Goal: Information Seeking & Learning: Check status

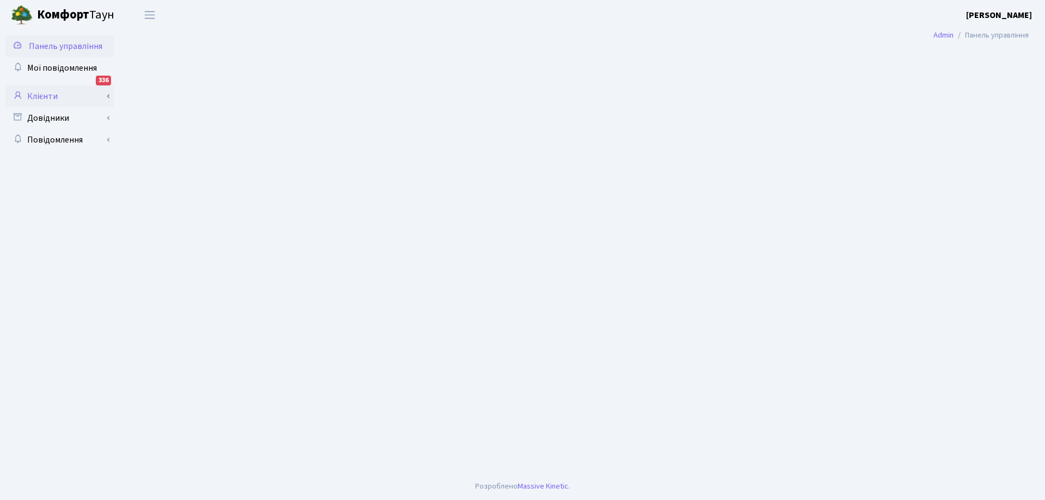
click at [38, 93] on link "Клієнти" at bounding box center [59, 96] width 109 height 22
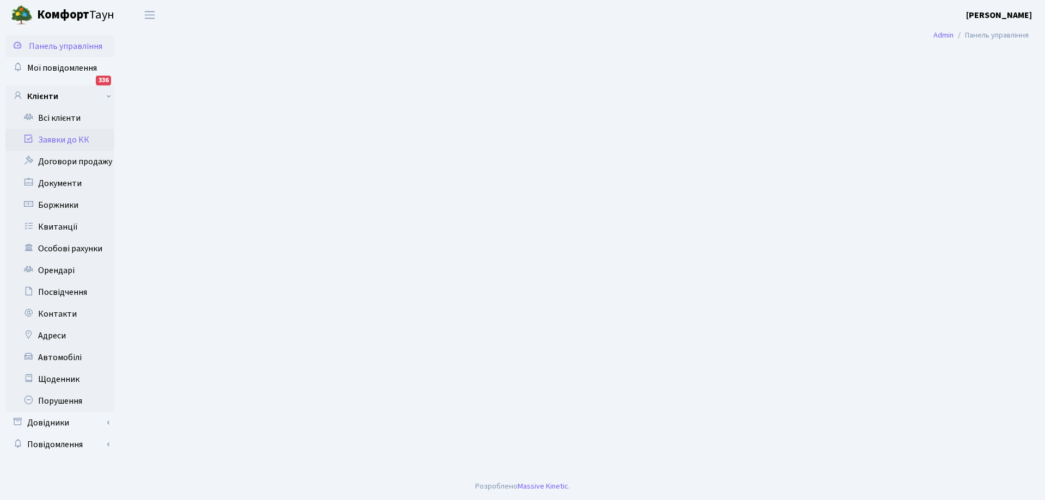
click at [53, 139] on link "Заявки до КК" at bounding box center [59, 140] width 109 height 22
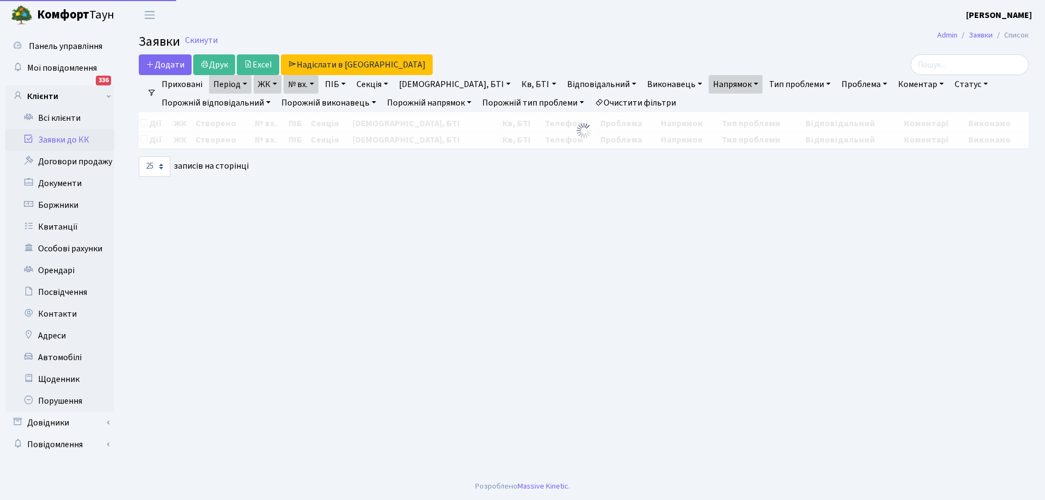
select select "25"
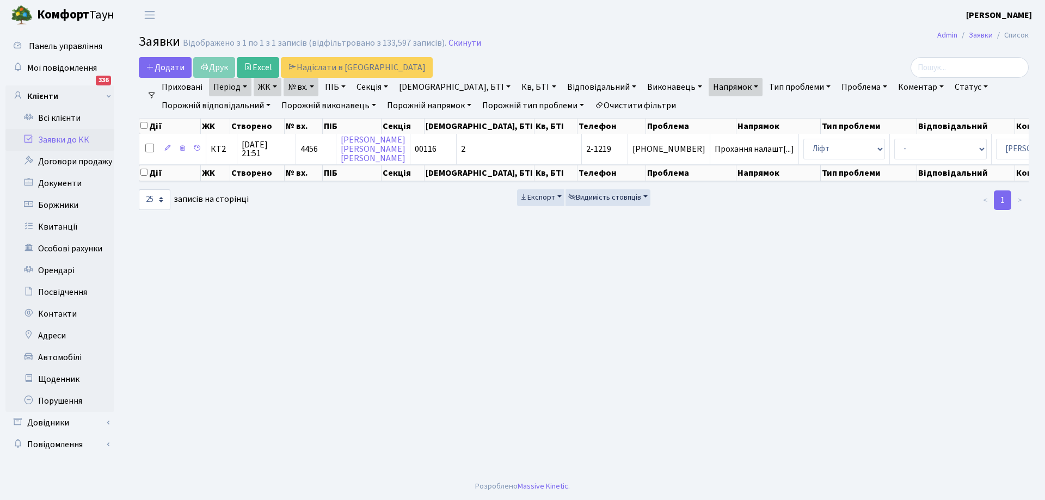
click at [428, 89] on link "Буд., БТІ" at bounding box center [455, 87] width 120 height 19
click at [408, 107] on input "text" at bounding box center [443, 108] width 97 height 21
click at [415, 106] on input "text" at bounding box center [443, 108] width 97 height 21
type input "16-210"
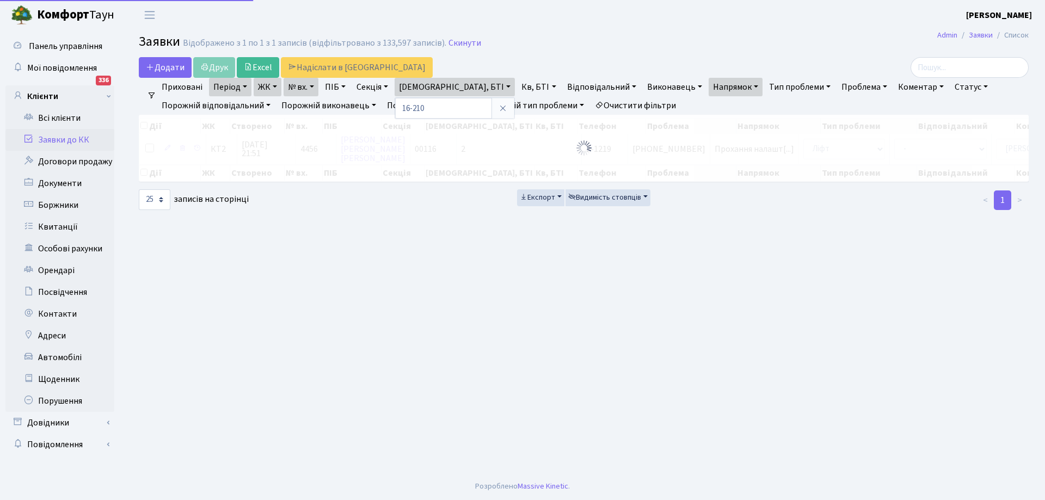
click at [905, 38] on h2 "Заявки Відображено з 1 по 1 з 1 записів (відфільтровано з 133,597 записів). Ски…" at bounding box center [584, 43] width 890 height 19
checkbox input "true"
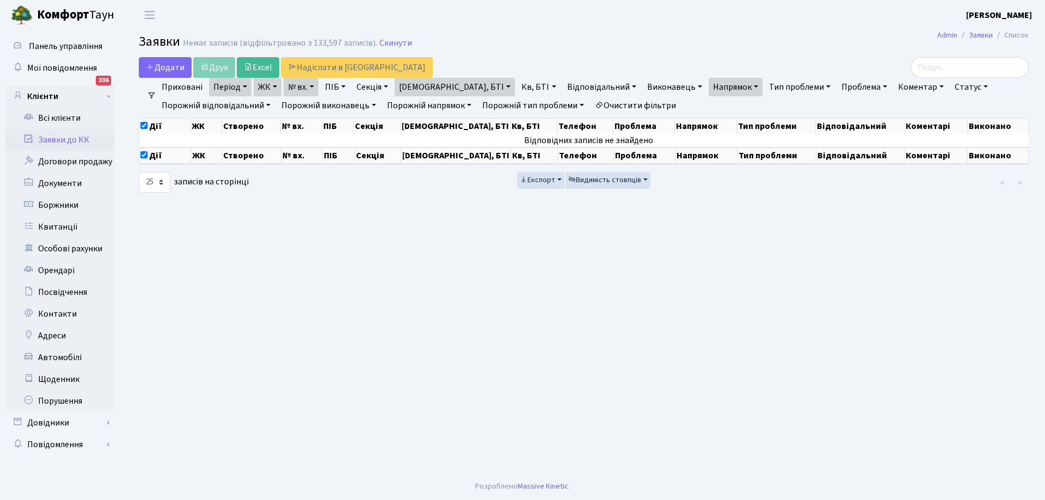
click at [443, 86] on link "[DEMOGRAPHIC_DATA], БТІ" at bounding box center [455, 87] width 120 height 19
click at [517, 87] on link "Кв, БТІ" at bounding box center [538, 87] width 43 height 19
click at [517, 108] on div at bounding box center [560, 108] width 87 height 22
click at [458, 106] on link "Порожній напрямок" at bounding box center [429, 105] width 93 height 19
click at [458, 109] on link "Порожній напрямок" at bounding box center [429, 105] width 93 height 19
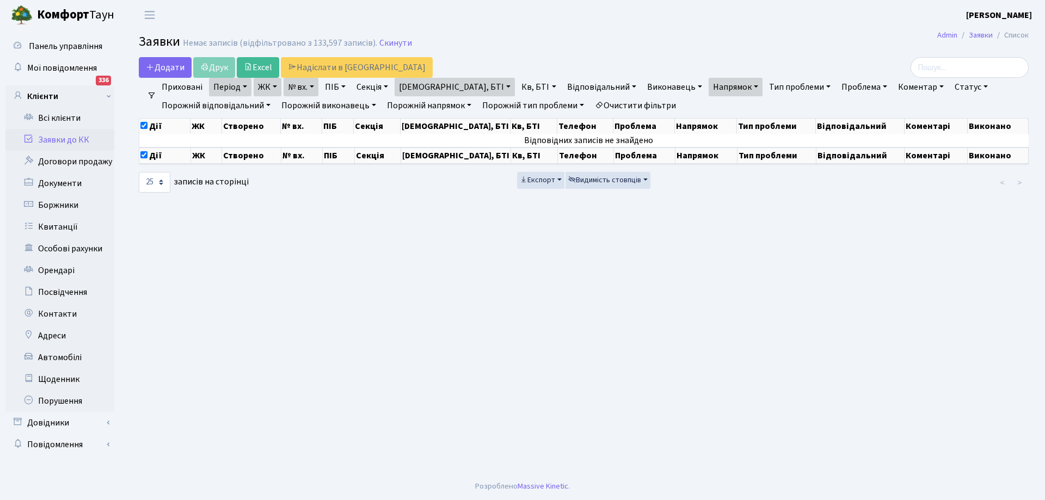
click at [517, 85] on link "Кв, БТІ" at bounding box center [538, 87] width 43 height 19
click at [518, 108] on input "text" at bounding box center [550, 108] width 64 height 21
type input "210"
click at [571, 226] on main "Admin Заявки Список Заявки Немає записів (відфільтровано з 133,597 записів). Ск…" at bounding box center [583, 251] width 923 height 443
click at [66, 138] on link "Заявки до КК" at bounding box center [59, 140] width 109 height 22
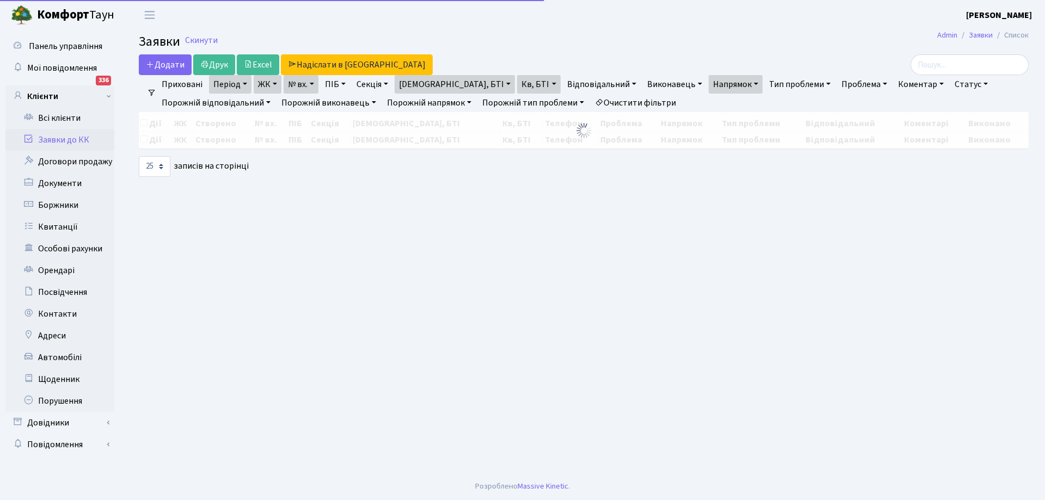
select select "25"
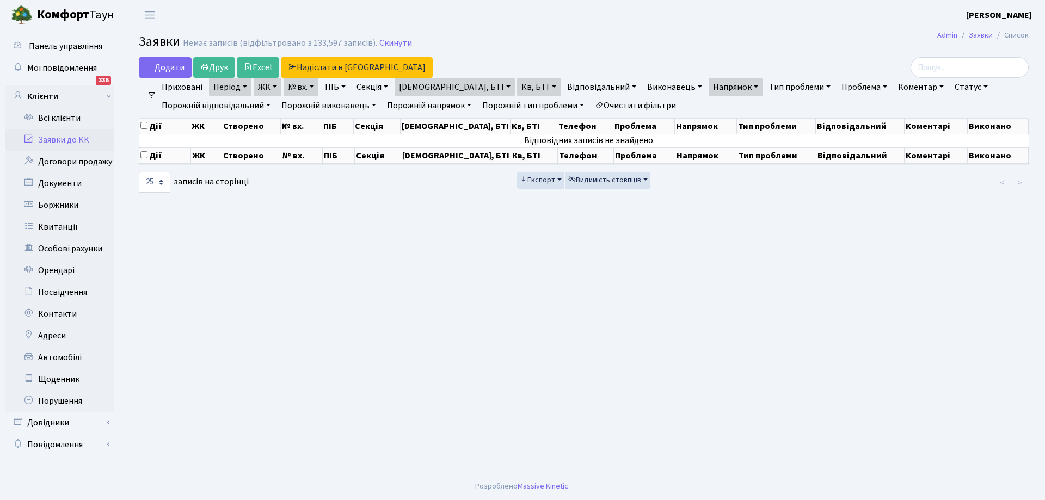
click at [278, 86] on link "ЖК" at bounding box center [268, 87] width 28 height 19
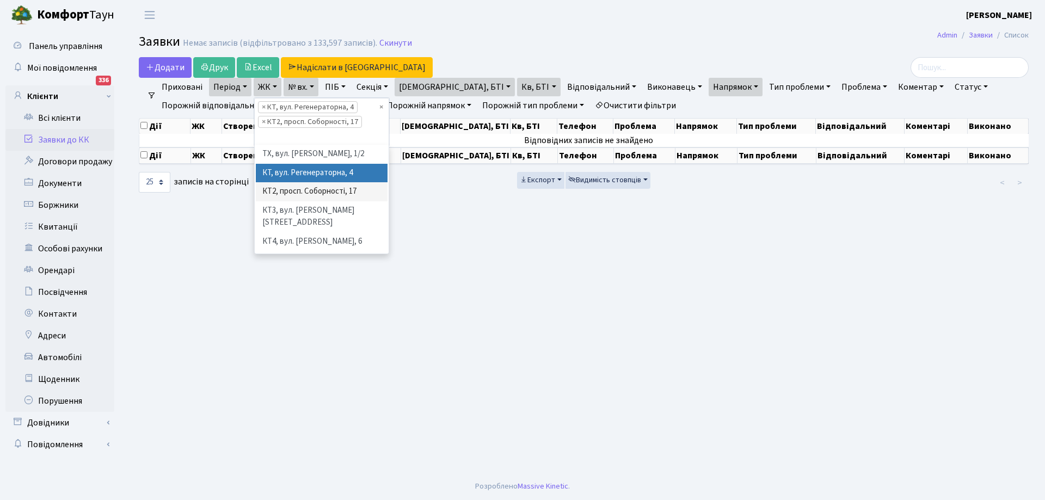
click at [307, 174] on li "КТ, вул. Регенераторна, 4" at bounding box center [322, 173] width 132 height 19
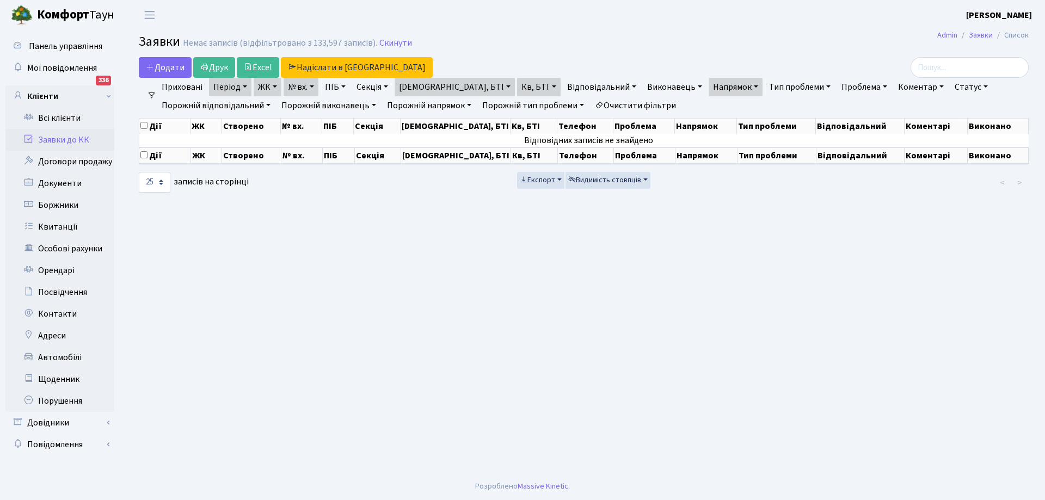
click at [391, 86] on link "Секція" at bounding box center [372, 87] width 40 height 19
click at [362, 112] on input "text" at bounding box center [385, 108] width 64 height 21
type input "5"
click at [443, 84] on link "[DEMOGRAPHIC_DATA], БТІ" at bounding box center [455, 87] width 120 height 19
click at [433, 108] on input "16-210" at bounding box center [443, 108] width 97 height 21
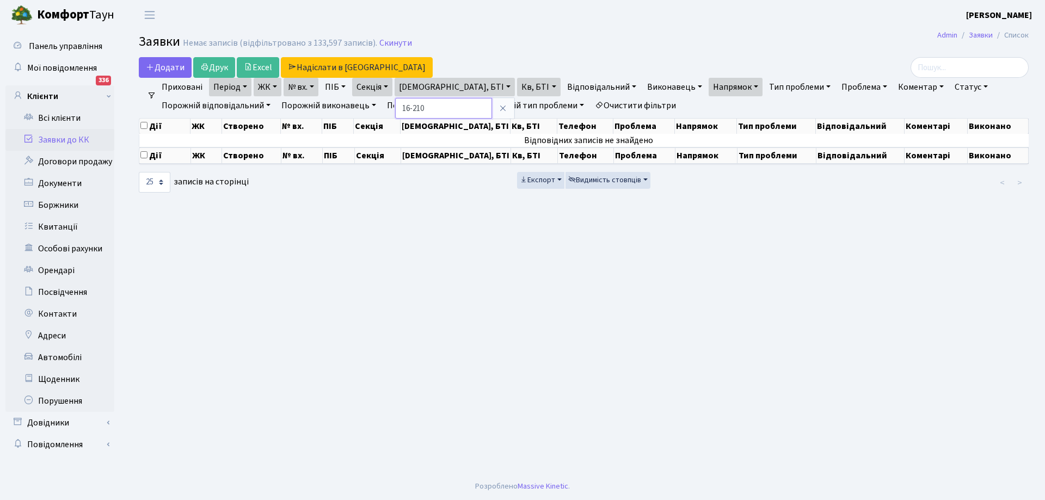
click at [431, 103] on input "16-210" at bounding box center [443, 108] width 97 height 21
type input "16"
click at [517, 88] on link "Кв, БТІ" at bounding box center [538, 87] width 43 height 19
click at [703, 105] on ul "Приховані Період 07.05.2025 - 05.06.2025 ЖК ТХ, вул. Ділова, 1/2 КТ, вул. Реген…" at bounding box center [588, 96] width 864 height 37
click at [973, 34] on link "Заявки" at bounding box center [981, 34] width 24 height 11
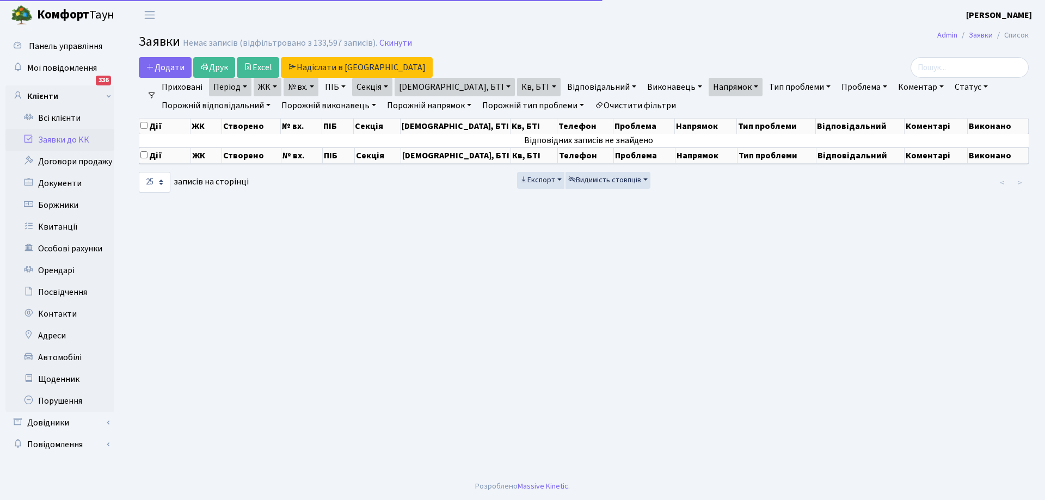
select select "25"
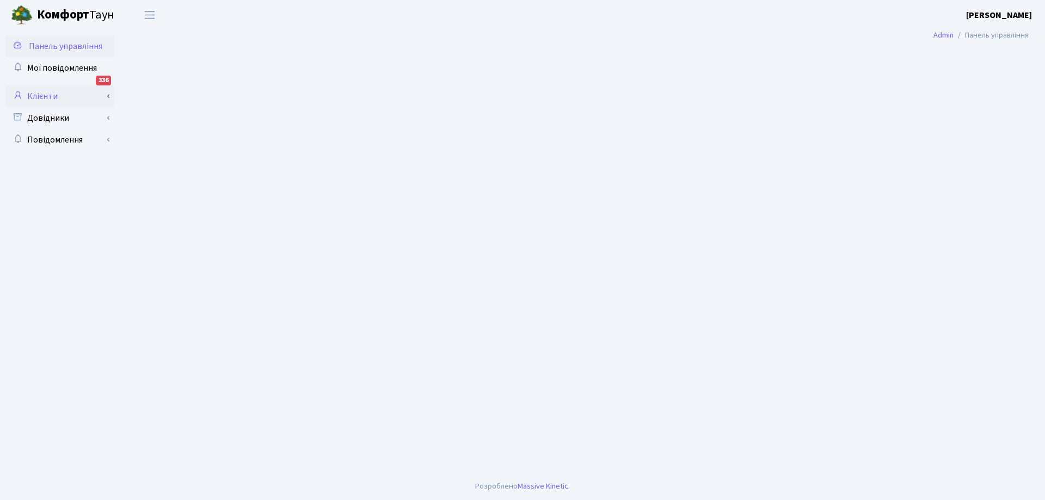
click at [46, 91] on link "Клієнти" at bounding box center [59, 96] width 109 height 22
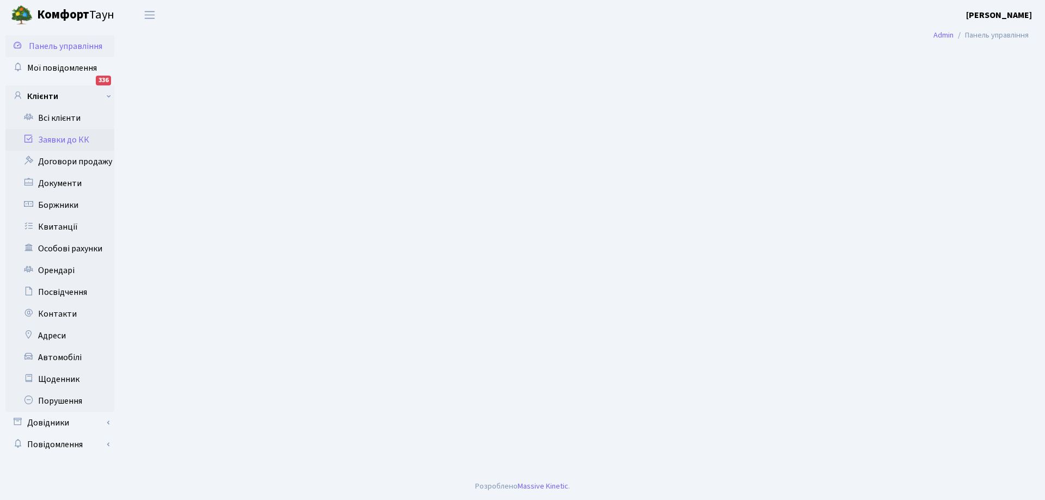
click at [75, 140] on link "Заявки до КК" at bounding box center [59, 140] width 109 height 22
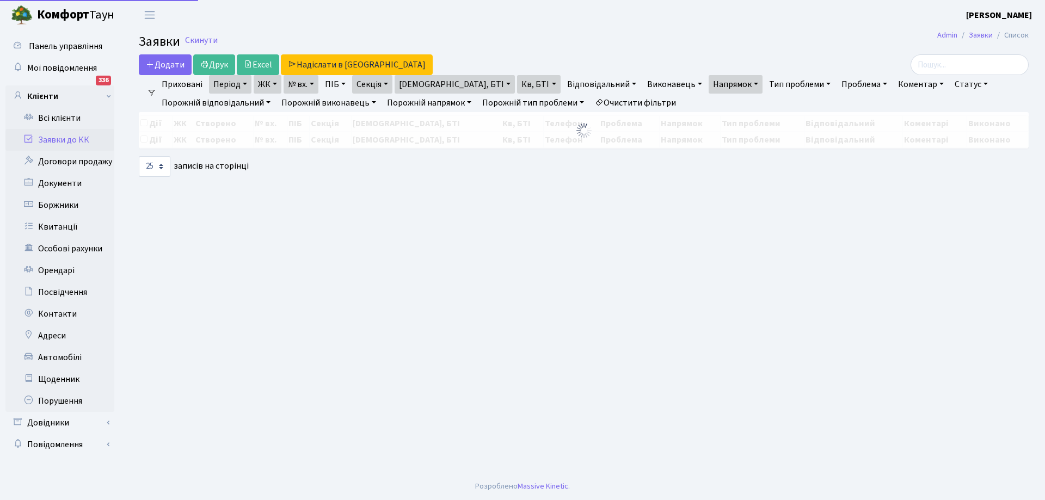
select select "25"
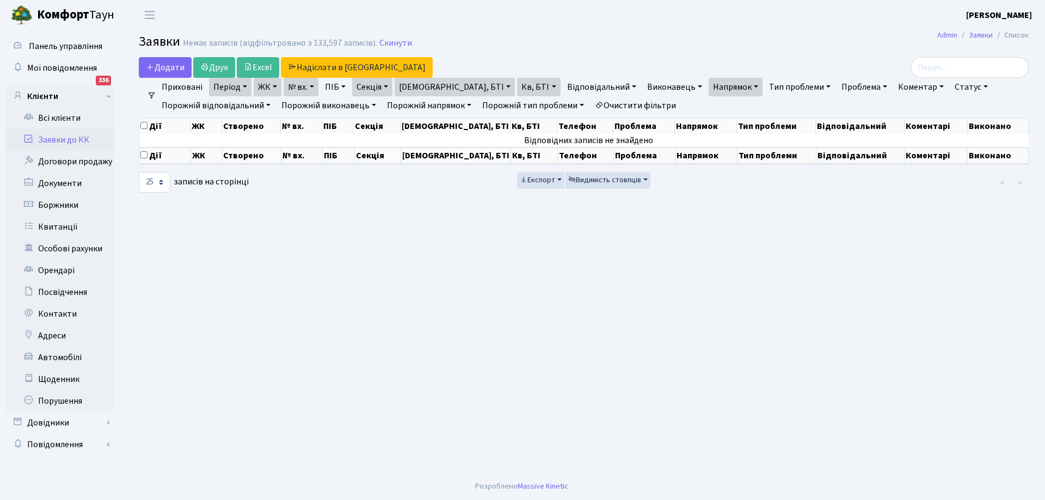
click at [246, 87] on link "Період" at bounding box center [230, 87] width 42 height 19
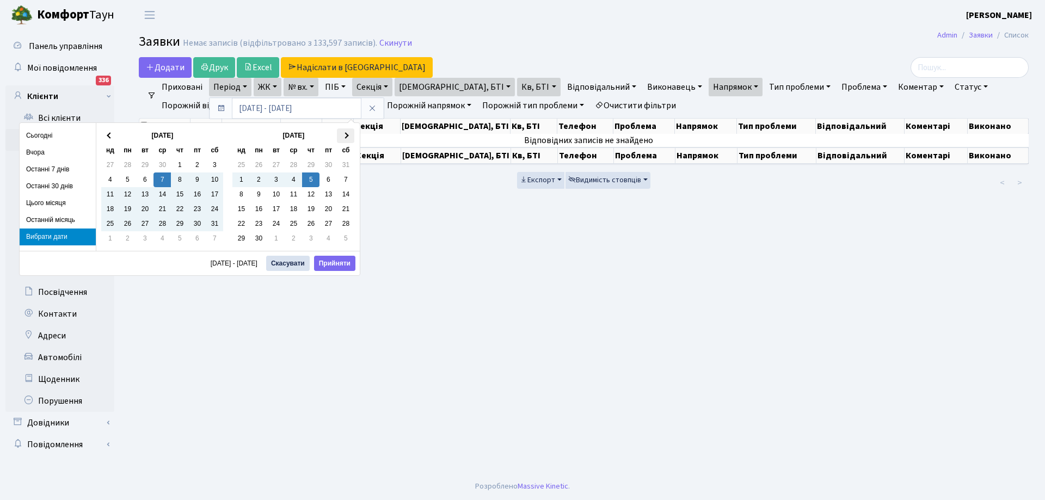
click at [348, 136] on span at bounding box center [346, 136] width 6 height 6
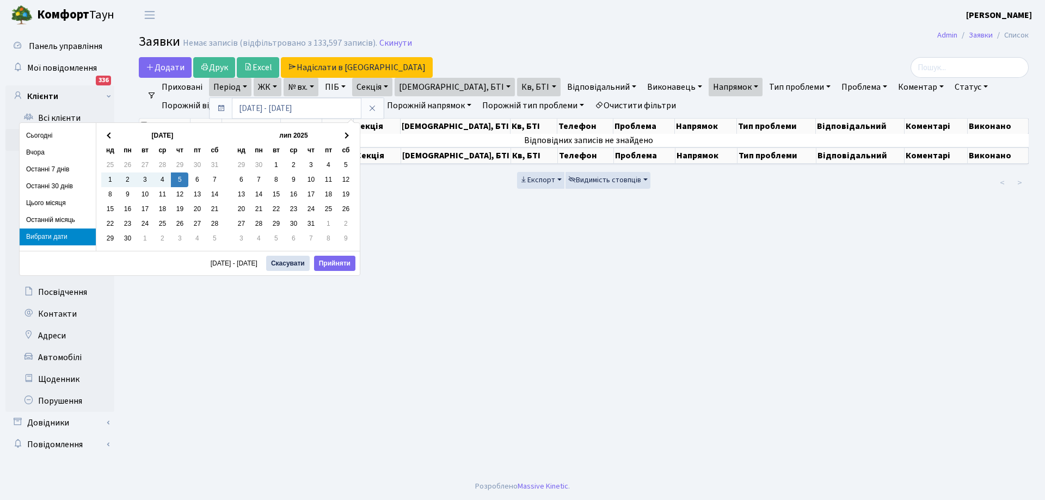
click at [348, 136] on span at bounding box center [346, 136] width 6 height 6
click at [155, 135] on th "серп 2025" at bounding box center [162, 135] width 87 height 15
click at [331, 265] on button "Прийняти" at bounding box center [334, 263] width 41 height 15
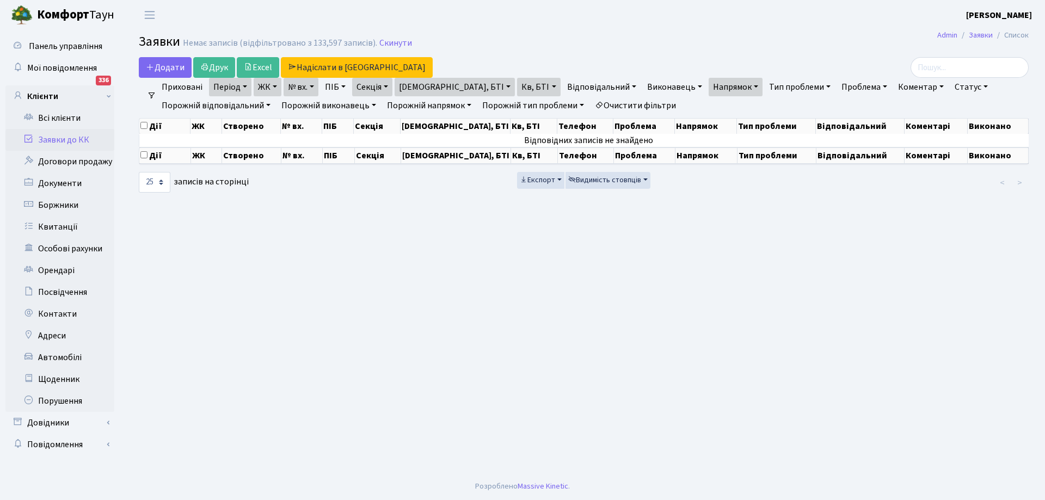
click at [275, 84] on link "ЖК" at bounding box center [268, 87] width 28 height 19
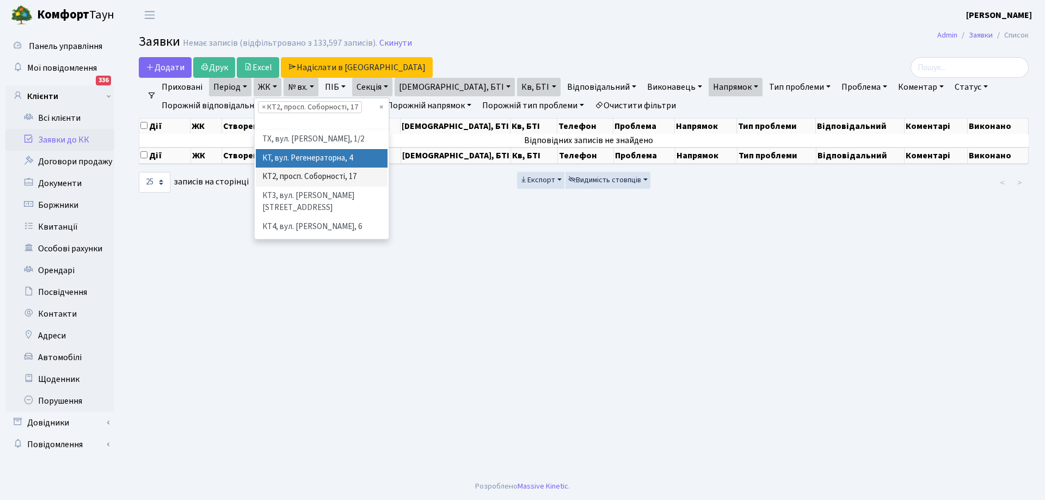
click at [281, 158] on li "КТ, вул. Регенераторна, 4" at bounding box center [322, 158] width 132 height 19
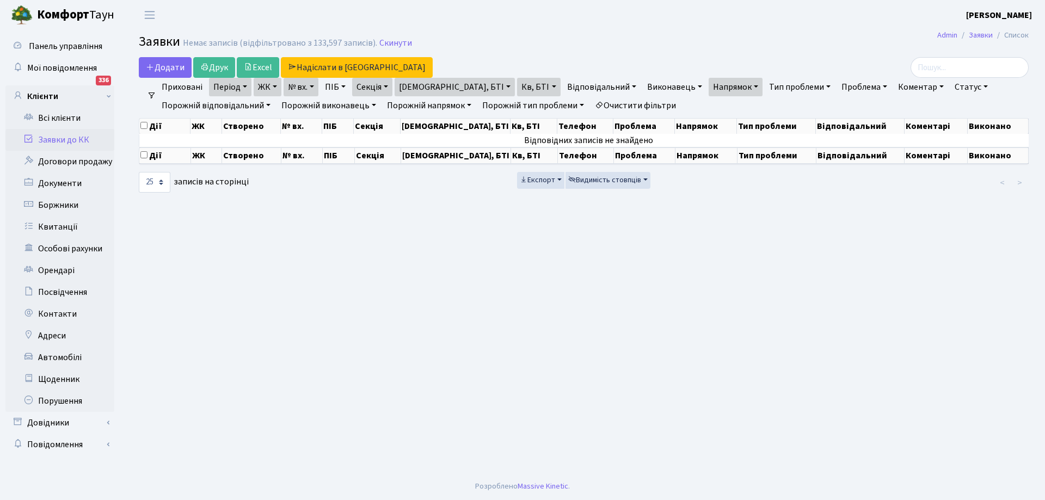
click at [391, 85] on link "Секція" at bounding box center [372, 87] width 40 height 19
click at [442, 84] on link "[DEMOGRAPHIC_DATA], БТІ" at bounding box center [455, 87] width 120 height 19
click at [422, 113] on input "16" at bounding box center [443, 108] width 97 height 21
type input "16-210"
click at [920, 101] on ul "Приховані Період 07.05.2025 - 05.06.2025 ЖК ТХ, вул. Ділова, 1/2 КТ, вул. Реген…" at bounding box center [588, 96] width 864 height 37
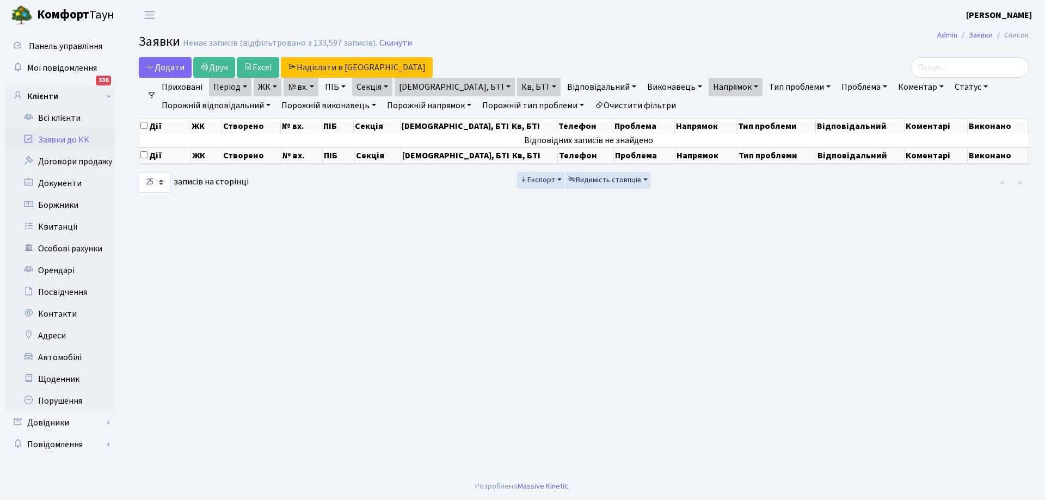
click at [317, 256] on main "Admin Заявки Список Заявки Немає записів (відфільтровано з 133,597 записів). Ск…" at bounding box center [583, 251] width 923 height 443
drag, startPoint x: 332, startPoint y: 235, endPoint x: 646, endPoint y: 272, distance: 316.4
click at [646, 272] on main "Admin Заявки Список Заявки Немає записів (відфільтровано з 133,597 записів). Ск…" at bounding box center [583, 251] width 923 height 443
click at [978, 35] on link "Заявки" at bounding box center [981, 34] width 24 height 11
select select "25"
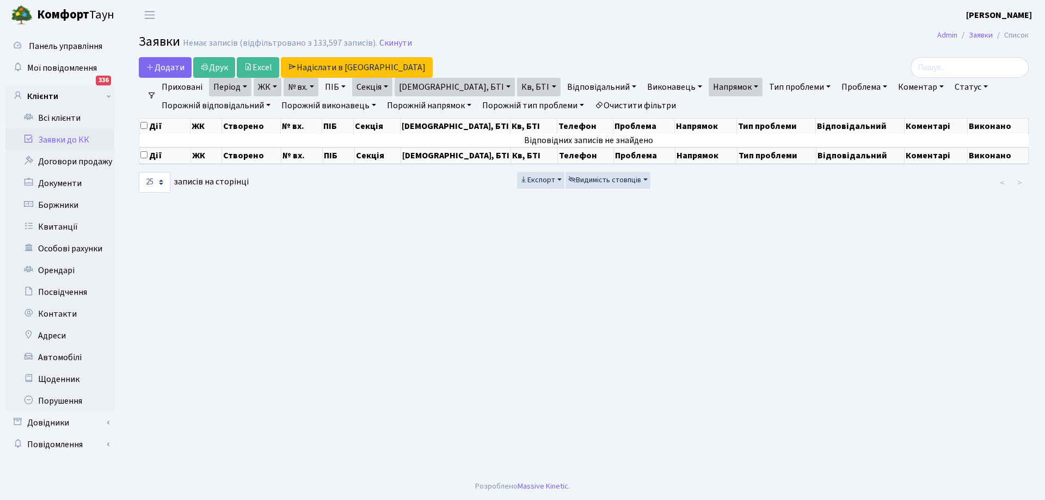
click at [747, 32] on main "Admin Заявки Список Заявки Немає записів (відфільтровано з 133,597 записів). Ск…" at bounding box center [583, 251] width 923 height 443
click at [414, 39] on h2 "Заявки Немає записів (відфільтровано з 133,597 записів). Скинути" at bounding box center [584, 43] width 890 height 19
select select "25"
click at [52, 115] on link "Всі клієнти" at bounding box center [59, 118] width 109 height 22
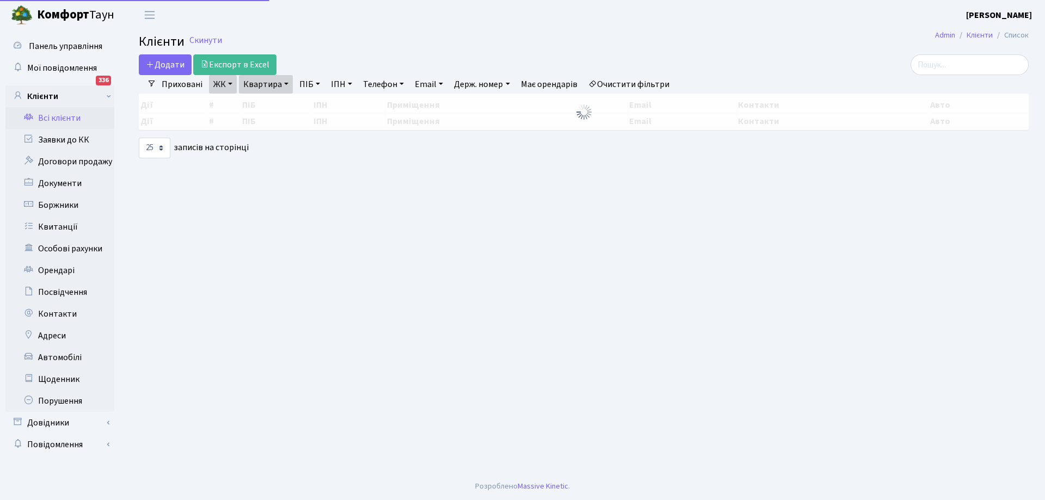
select select "25"
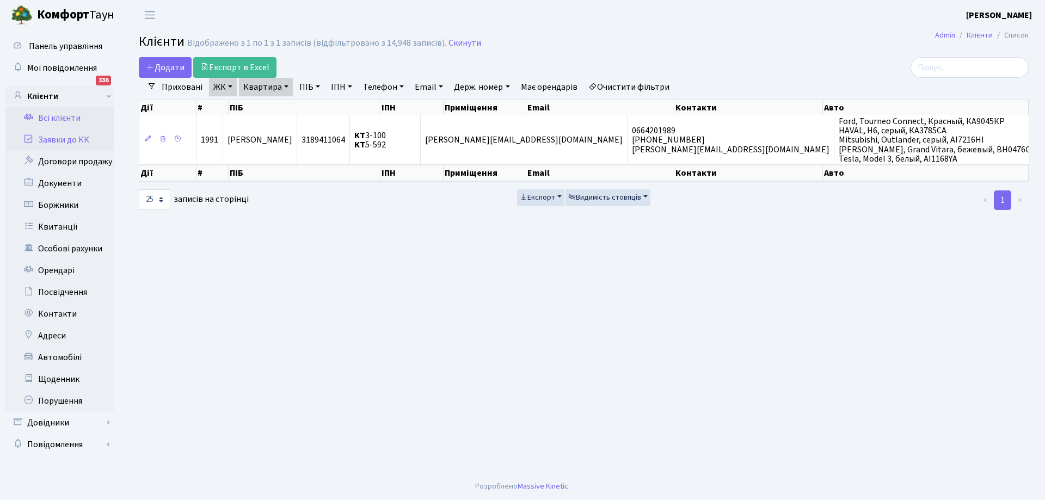
click at [73, 139] on link "Заявки до КК" at bounding box center [59, 140] width 109 height 22
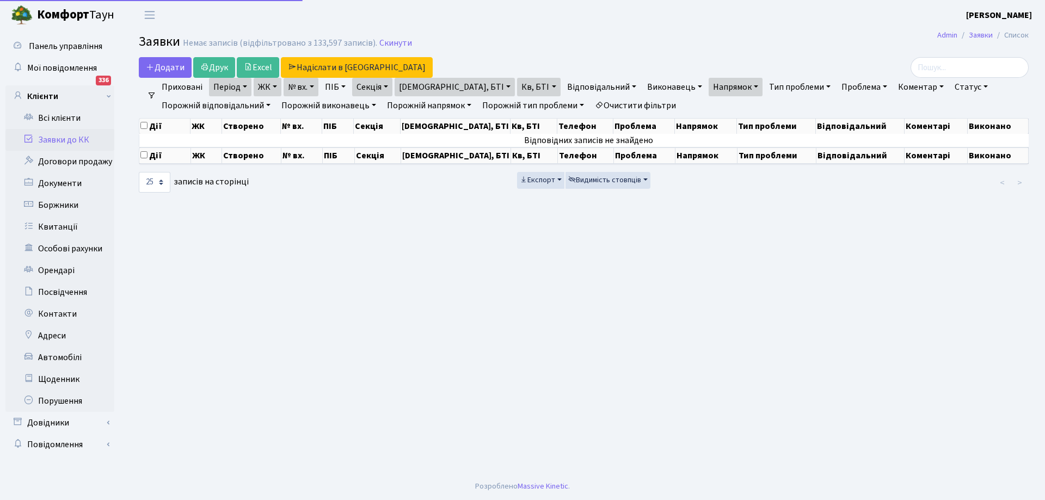
select select "25"
drag, startPoint x: 0, startPoint y: 0, endPoint x: 73, endPoint y: 139, distance: 157.1
click at [73, 139] on link "Заявки до КК" at bounding box center [59, 140] width 109 height 22
select select "25"
click at [941, 38] on link "Admin" at bounding box center [947, 34] width 20 height 11
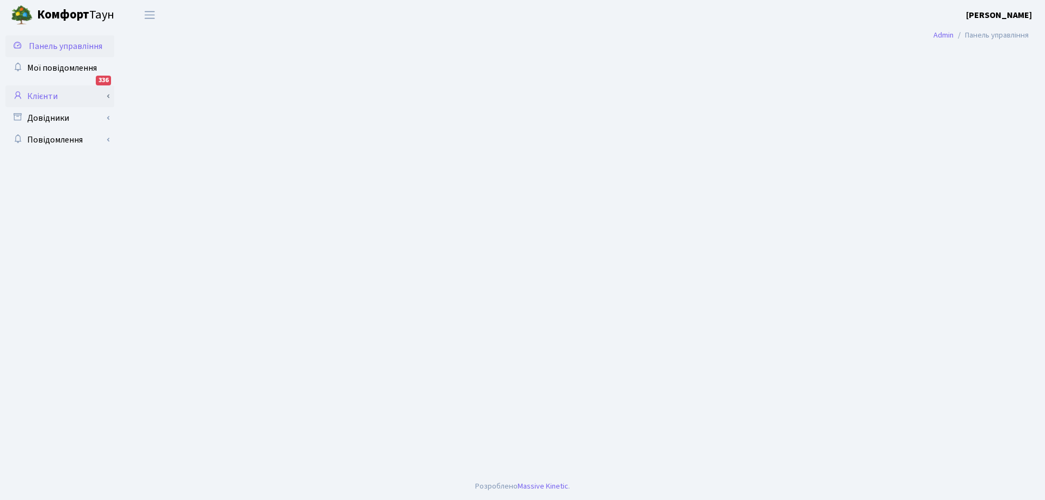
click at [52, 97] on link "Клієнти" at bounding box center [59, 96] width 109 height 22
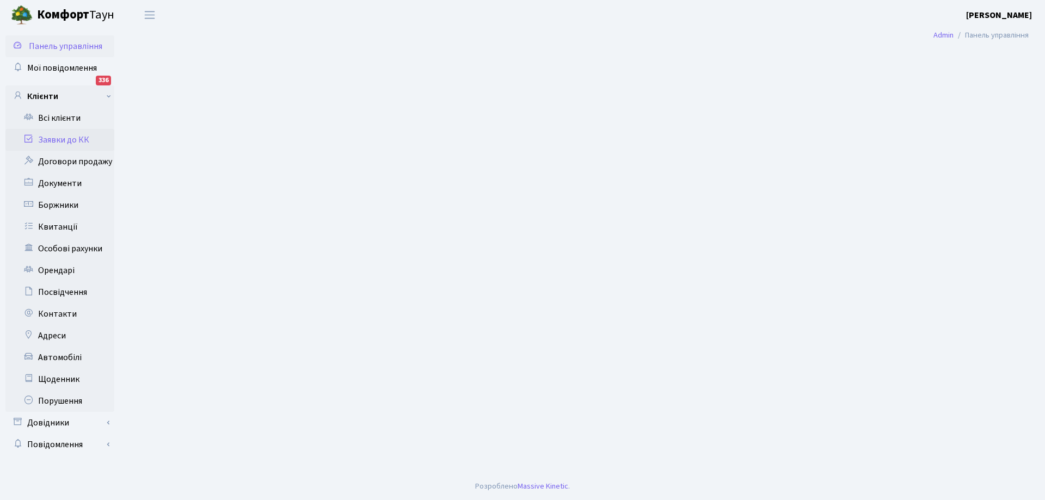
click at [54, 141] on link "Заявки до КК" at bounding box center [59, 140] width 109 height 22
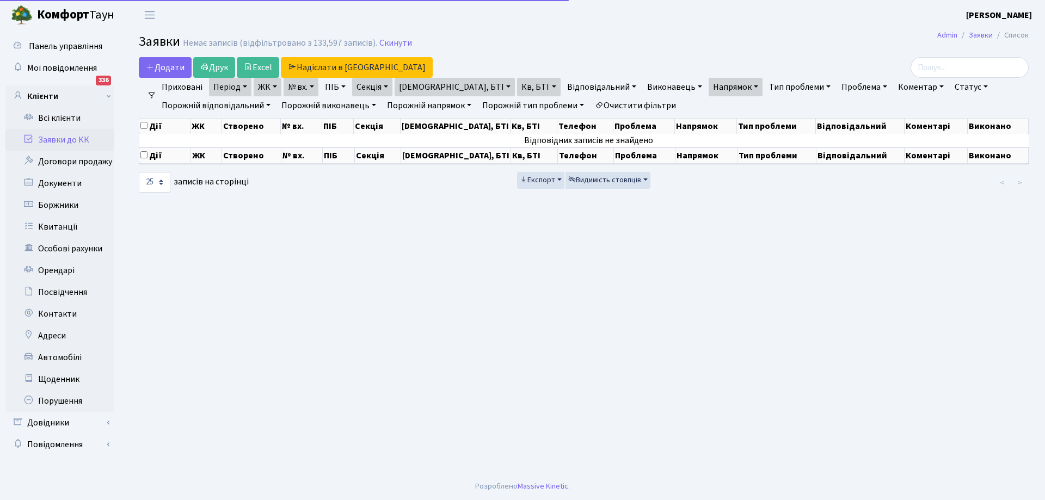
select select "25"
click at [977, 36] on link "Заявки" at bounding box center [981, 34] width 24 height 11
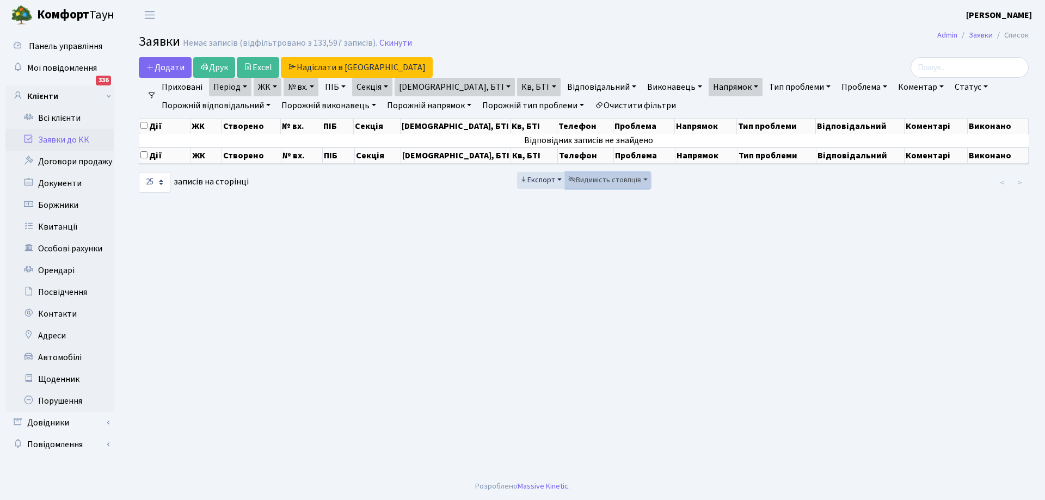
click at [645, 178] on button "Видимість стовпців" at bounding box center [608, 180] width 85 height 17
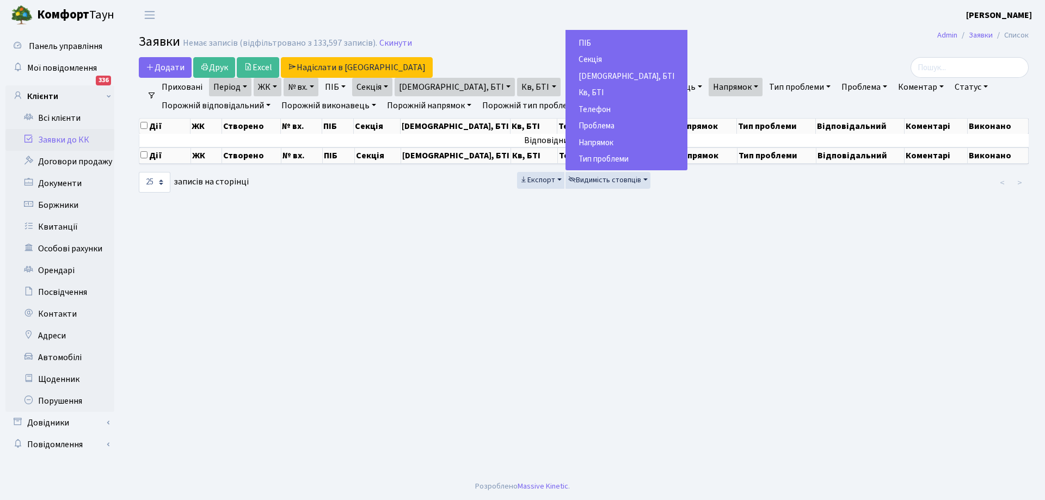
click at [669, 263] on main "Admin Заявки Список Заявки Немає записів (відфільтровано з 133,597 записів). Ск…" at bounding box center [583, 251] width 923 height 443
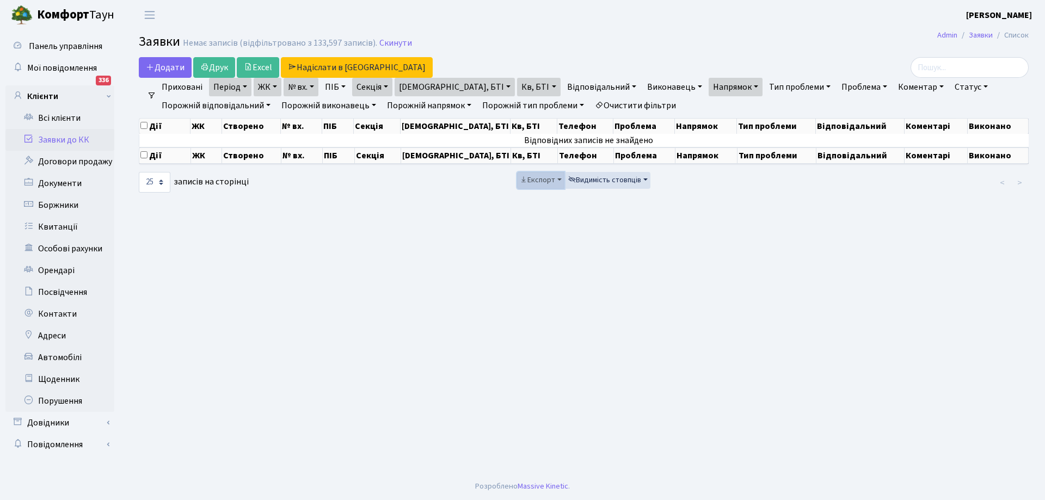
click at [559, 179] on button "Експорт" at bounding box center [540, 180] width 47 height 17
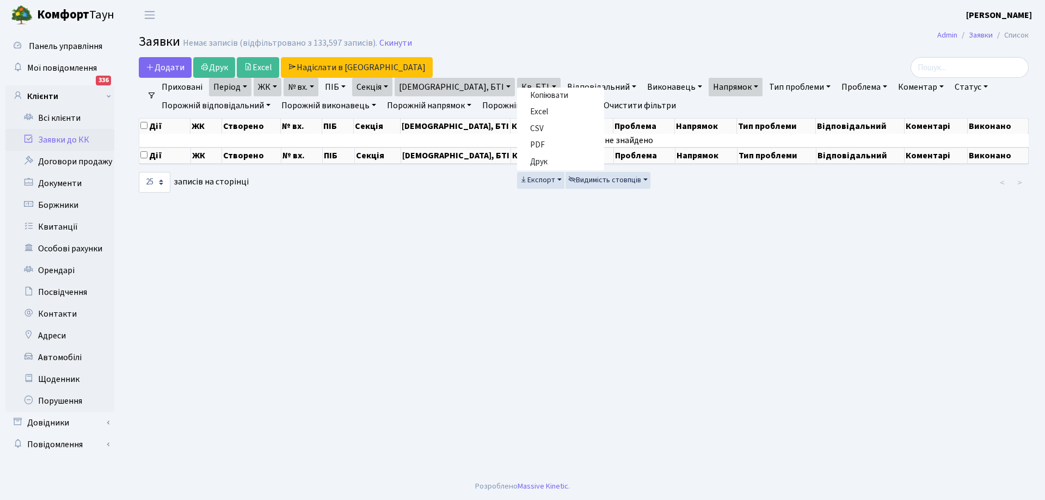
click at [498, 253] on main "Admin Заявки Список Заявки Немає записів (відфільтровано з 133,597 записів). Ск…" at bounding box center [583, 251] width 923 height 443
click at [162, 183] on select "10 25 50 100 250 500 1,000" at bounding box center [155, 182] width 32 height 21
select select "100"
click at [139, 172] on select "10 25 50 100 250 500 1,000" at bounding box center [155, 182] width 32 height 21
click at [144, 126] on input "checkbox" at bounding box center [143, 125] width 7 height 7
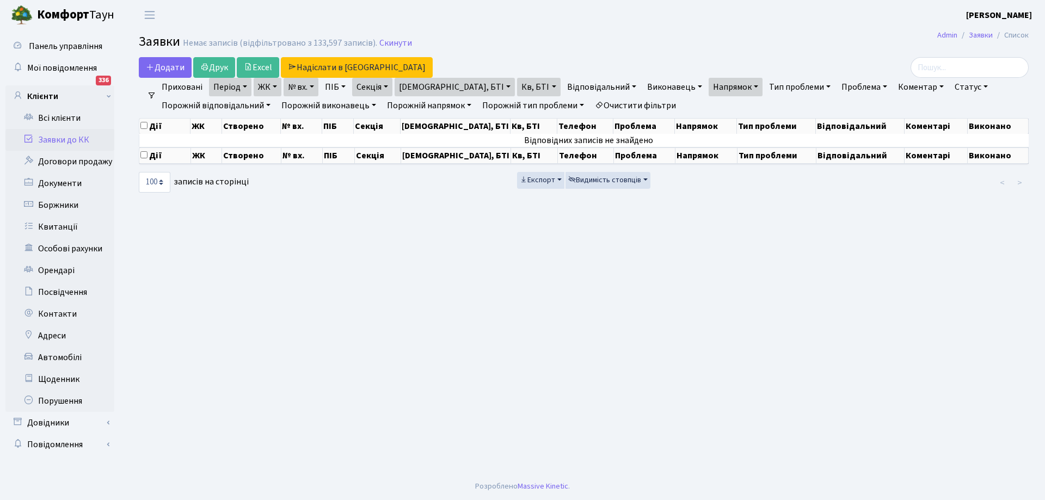
checkbox input "true"
click at [391, 43] on link "Скинути" at bounding box center [395, 43] width 33 height 10
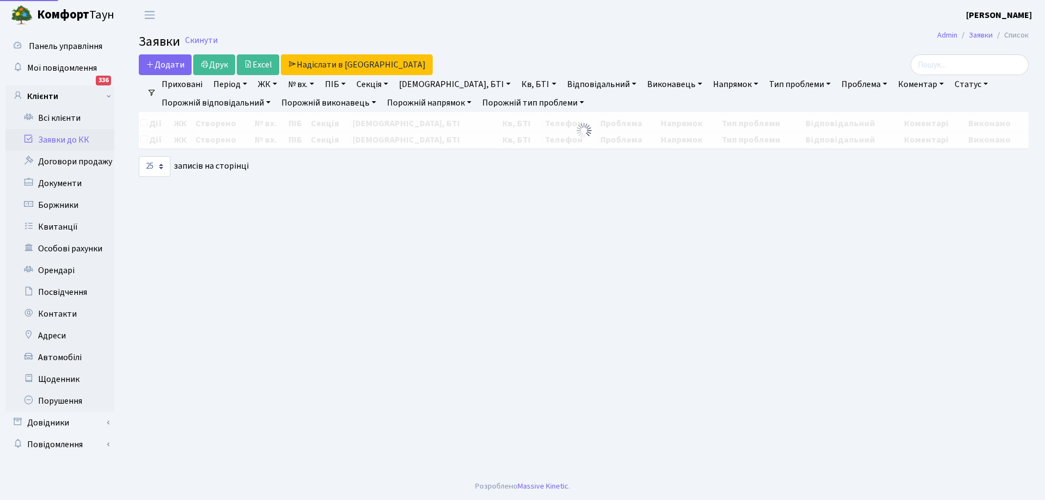
select select "25"
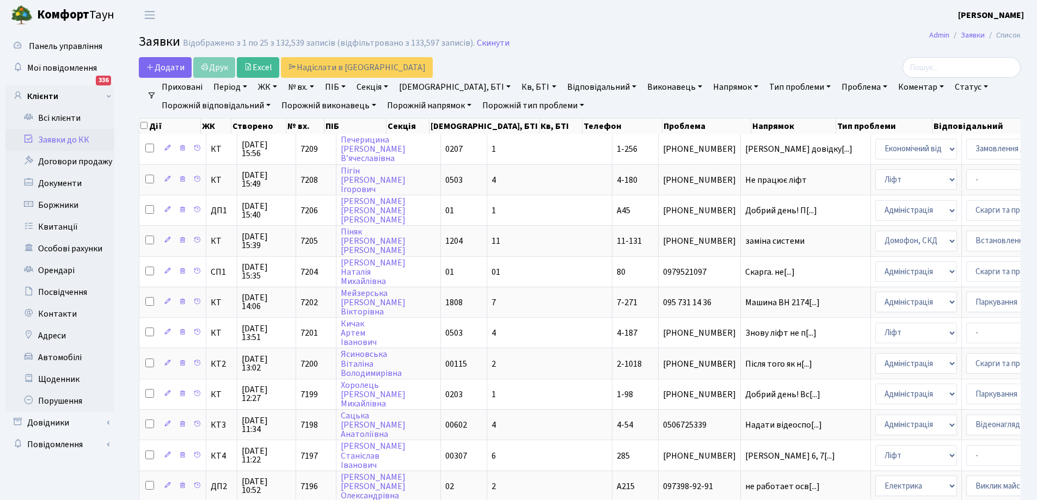
click at [275, 86] on link "ЖК" at bounding box center [268, 87] width 28 height 19
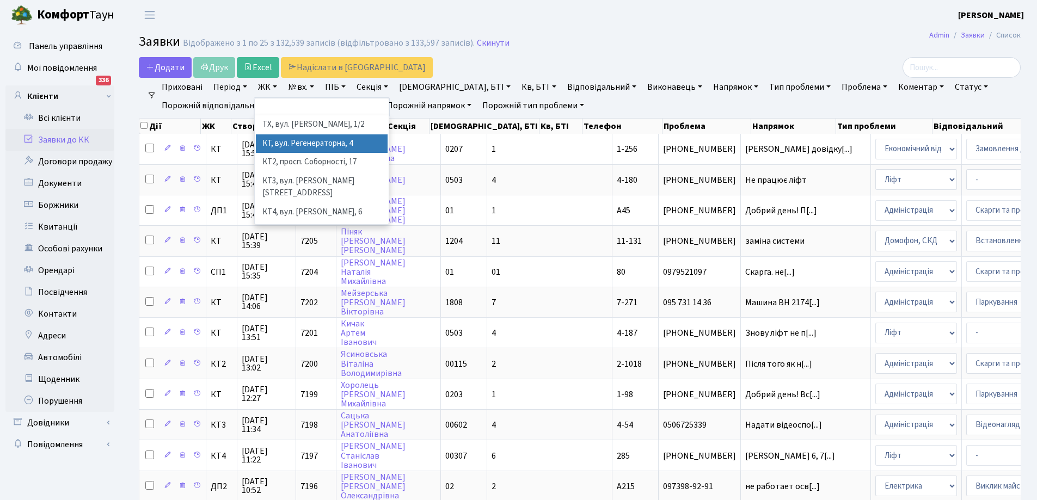
click at [295, 140] on li "КТ, вул. Регенераторна, 4" at bounding box center [322, 143] width 132 height 19
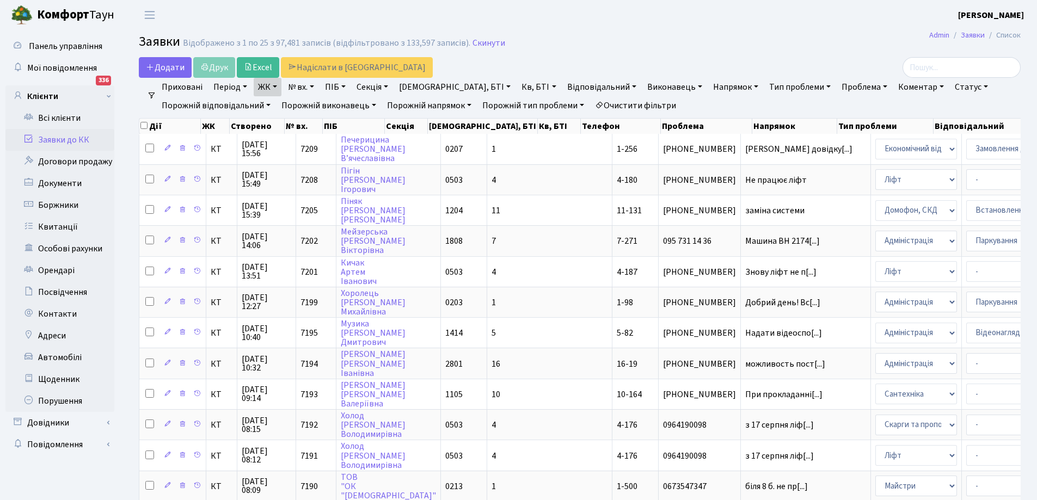
click at [392, 86] on link "Секція" at bounding box center [372, 87] width 40 height 19
click at [372, 108] on input "text" at bounding box center [385, 108] width 64 height 21
type input "5"
checkbox input "true"
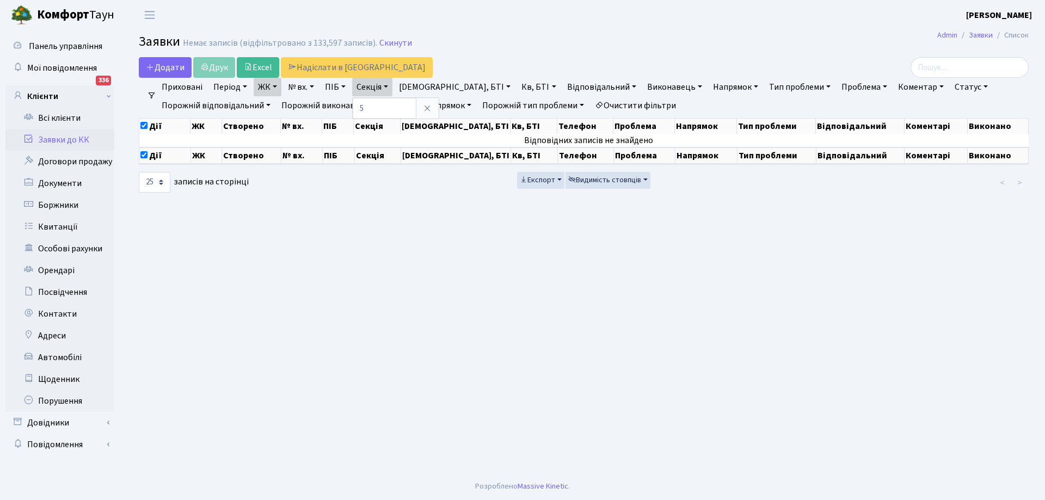
click at [444, 87] on link "[DEMOGRAPHIC_DATA], БТІ" at bounding box center [455, 87] width 120 height 19
click at [432, 111] on input "text" at bounding box center [443, 108] width 97 height 21
type input "16-210"
click at [517, 86] on link "Кв, БТІ" at bounding box center [538, 87] width 43 height 19
click at [518, 106] on input "text" at bounding box center [550, 108] width 64 height 21
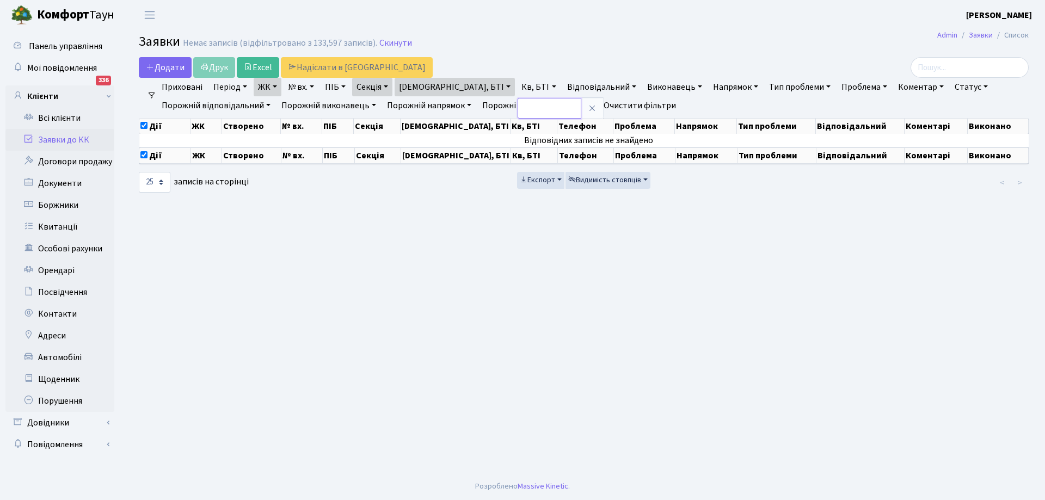
type input "210"
click at [533, 244] on main "Admin Заявки Список Заявки Немає записів (відфільтровано з 133,597 записів). Ск…" at bounding box center [583, 251] width 923 height 443
click at [894, 54] on main "Admin Заявки Список Заявки Немає записів (відфільтровано з 133,597 записів). Ск…" at bounding box center [583, 251] width 923 height 443
click at [994, 102] on ul "Приховані Період 21.08.2025 - 21.08.2025 ЖК ТХ, вул. Ділова, 1/2 КТ, вул. Реген…" at bounding box center [588, 96] width 864 height 37
click at [54, 136] on link "Заявки до КК" at bounding box center [59, 140] width 109 height 22
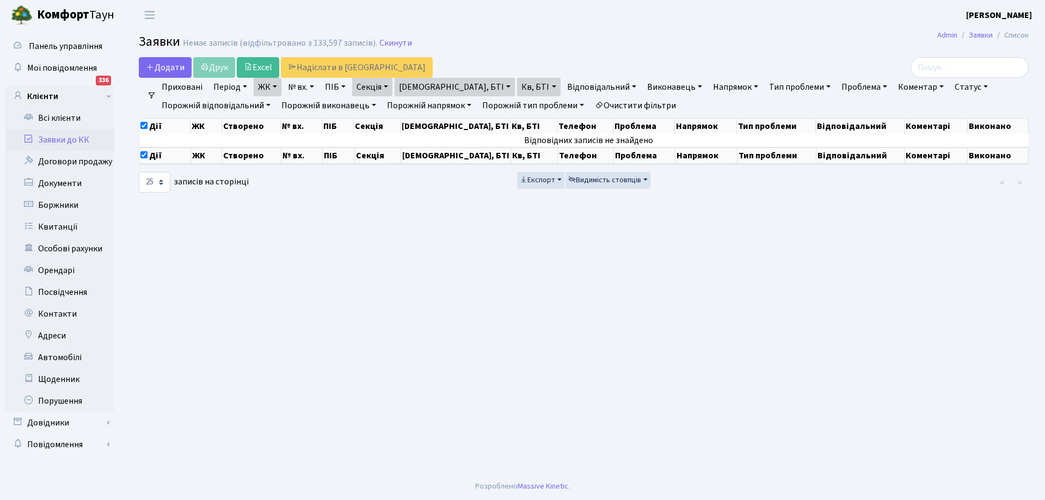
click at [54, 136] on link "Заявки до КК" at bounding box center [59, 140] width 109 height 22
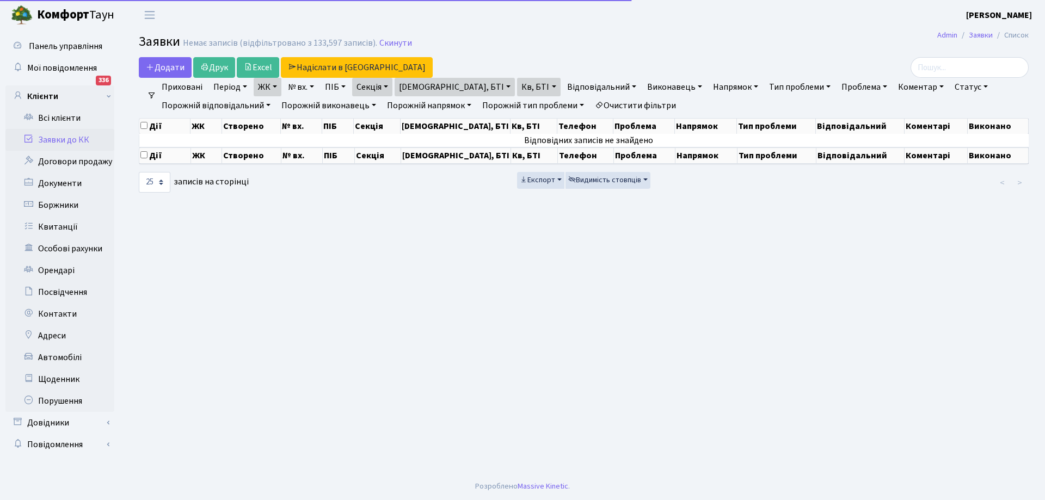
select select "25"
click at [53, 140] on link "Заявки до КК" at bounding box center [59, 140] width 109 height 22
select select "25"
drag, startPoint x: 0, startPoint y: 0, endPoint x: 53, endPoint y: 140, distance: 149.5
click at [53, 140] on link "Заявки до КК" at bounding box center [59, 140] width 109 height 22
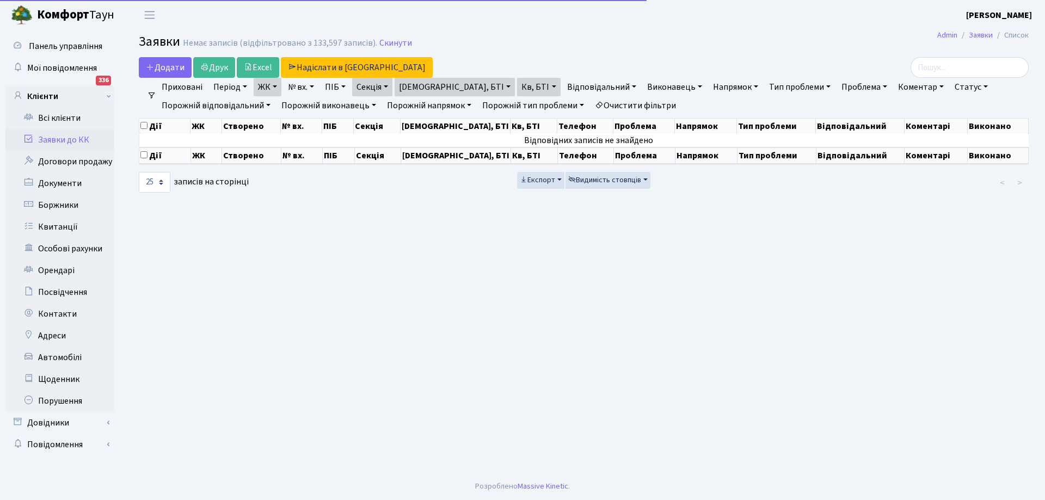
select select "25"
click at [389, 41] on link "Скинути" at bounding box center [395, 43] width 33 height 10
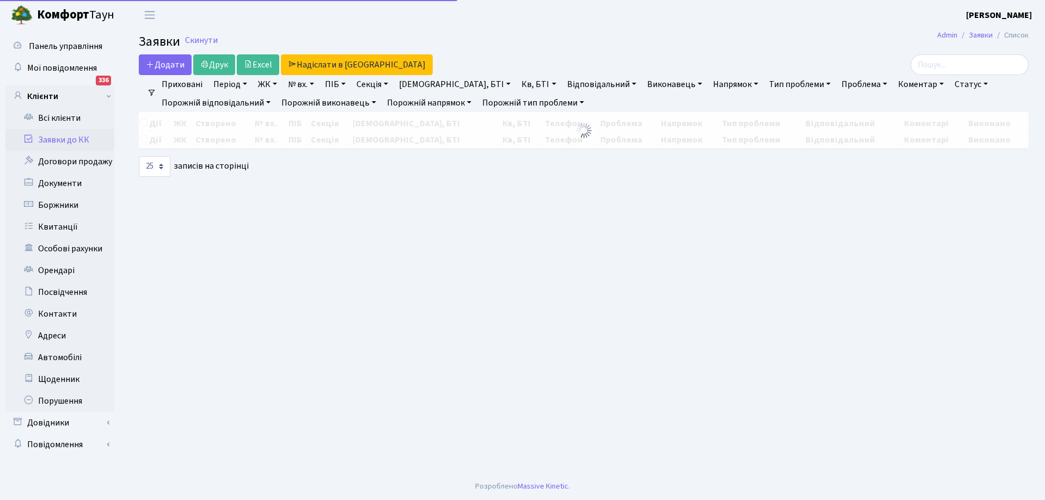
select select "25"
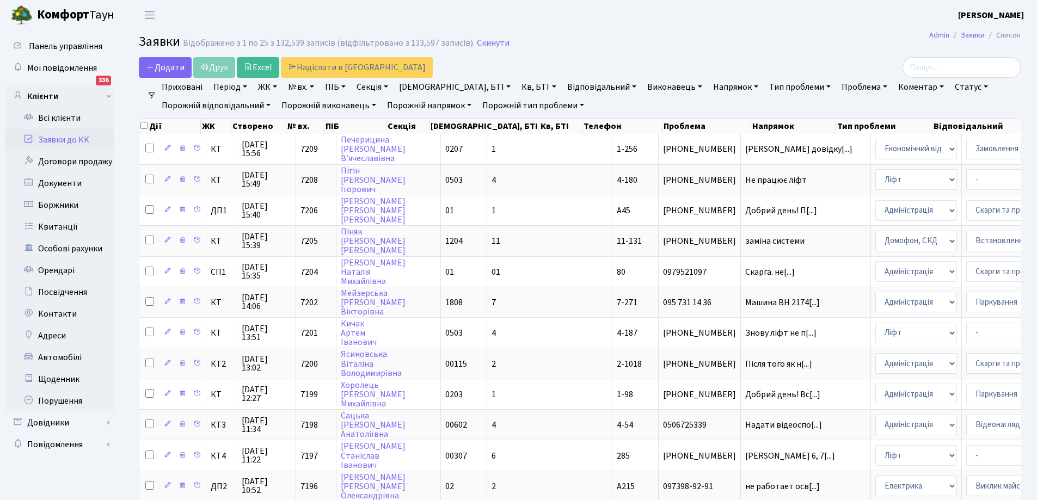
click at [247, 85] on link "Період" at bounding box center [230, 87] width 42 height 19
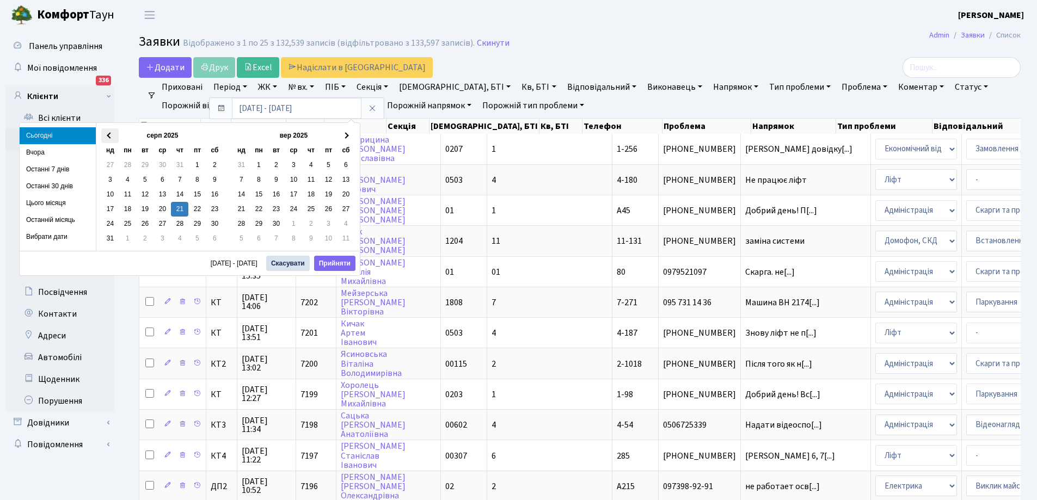
click at [107, 134] on th at bounding box center [109, 135] width 17 height 15
click at [337, 262] on button "Прийняти" at bounding box center [334, 263] width 41 height 15
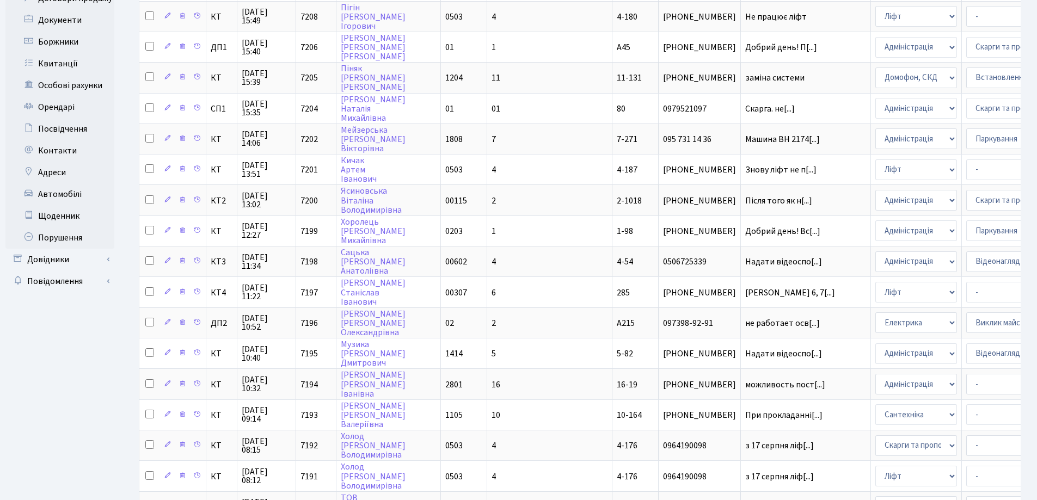
scroll to position [359, 0]
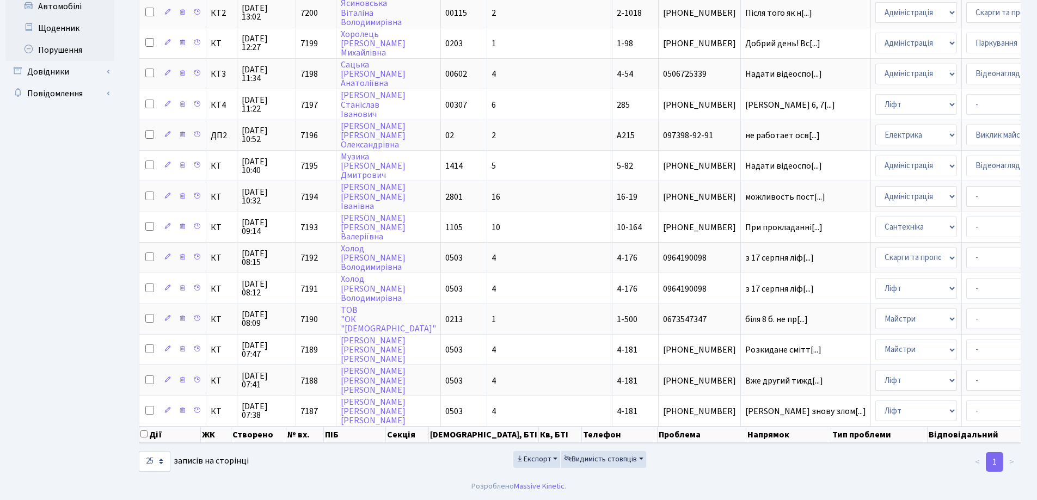
click at [1037, 197] on div "Додати Друк Excel Надіслати в [GEOGRAPHIC_DATA] Фільтри Приховані Період [DATE]…" at bounding box center [579, 89] width 915 height 767
click at [1000, 464] on link "1" at bounding box center [994, 462] width 17 height 20
click at [995, 464] on link "1" at bounding box center [994, 462] width 17 height 20
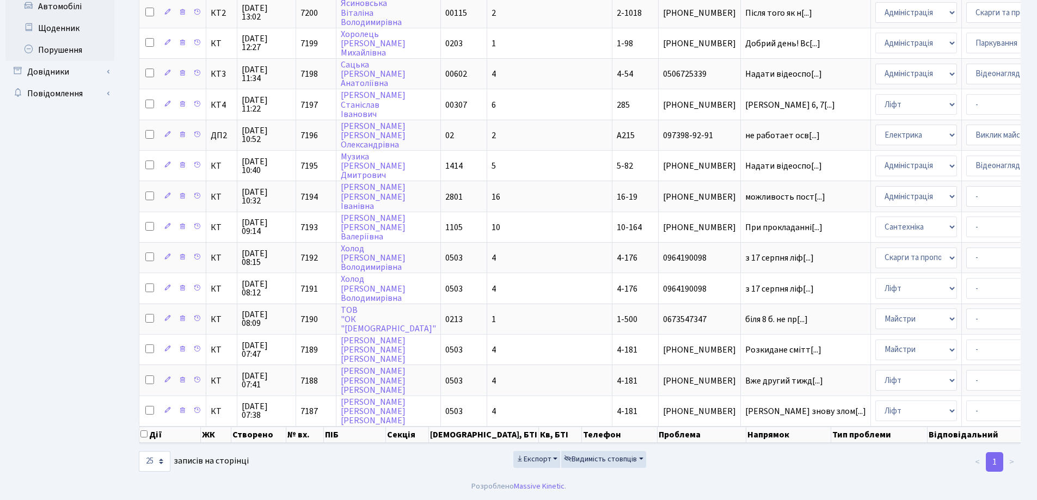
click at [449, 437] on th "[DEMOGRAPHIC_DATA], БТІ" at bounding box center [484, 435] width 110 height 16
click at [456, 434] on th "[DEMOGRAPHIC_DATA], БТІ" at bounding box center [484, 435] width 110 height 16
click at [493, 438] on th "[DEMOGRAPHIC_DATA], БТІ" at bounding box center [484, 435] width 110 height 16
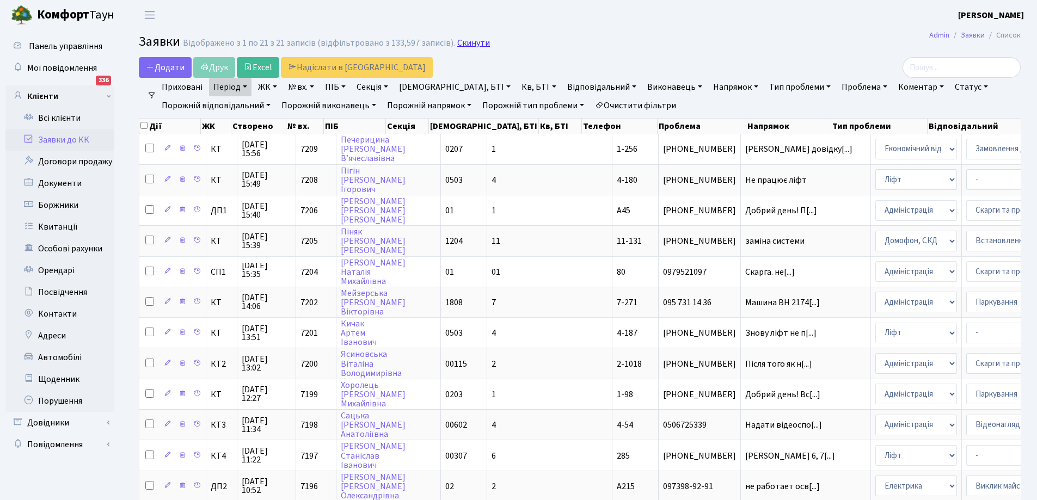
click at [461, 45] on link "Скинути" at bounding box center [473, 43] width 33 height 10
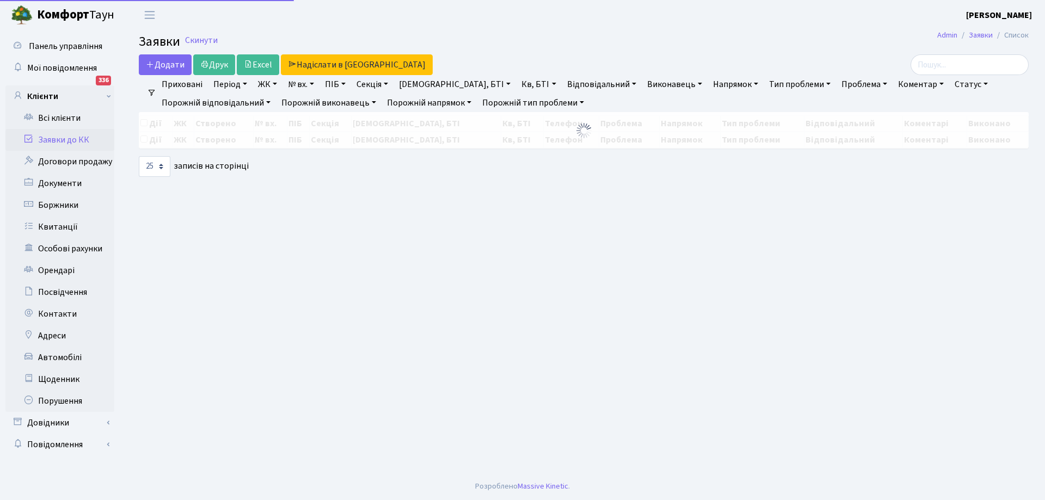
select select "25"
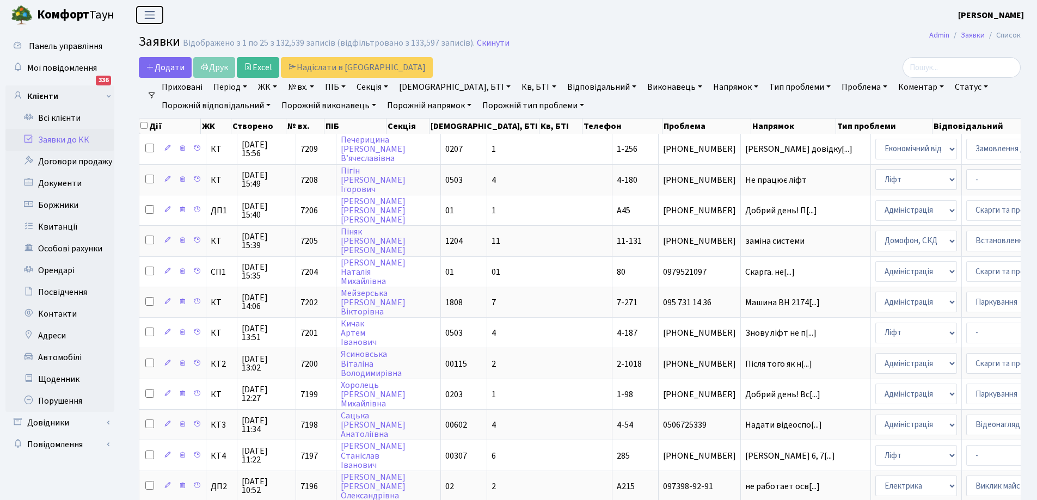
click at [147, 14] on span "Переключити навігацію" at bounding box center [150, 15] width 16 height 13
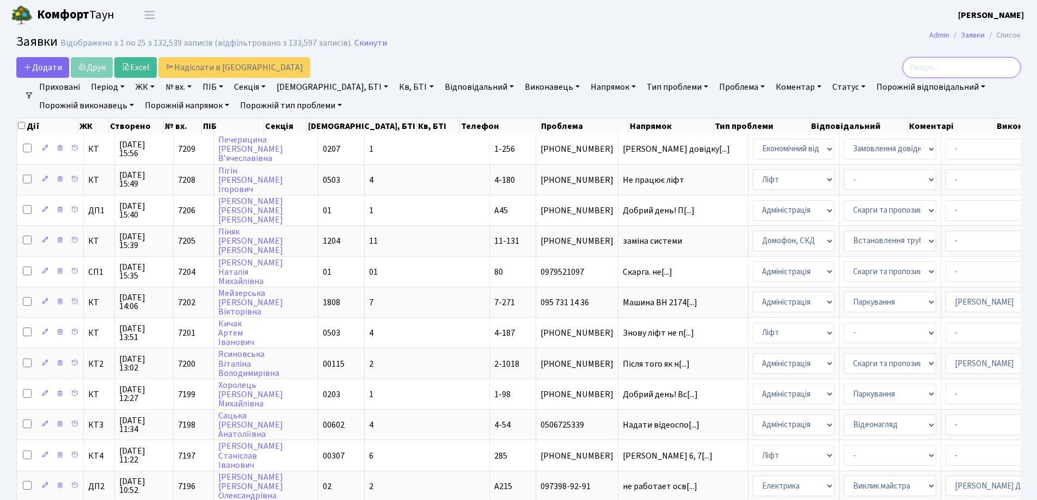
click at [937, 65] on input "search" at bounding box center [962, 67] width 118 height 21
click at [922, 70] on input "search" at bounding box center [962, 67] width 118 height 21
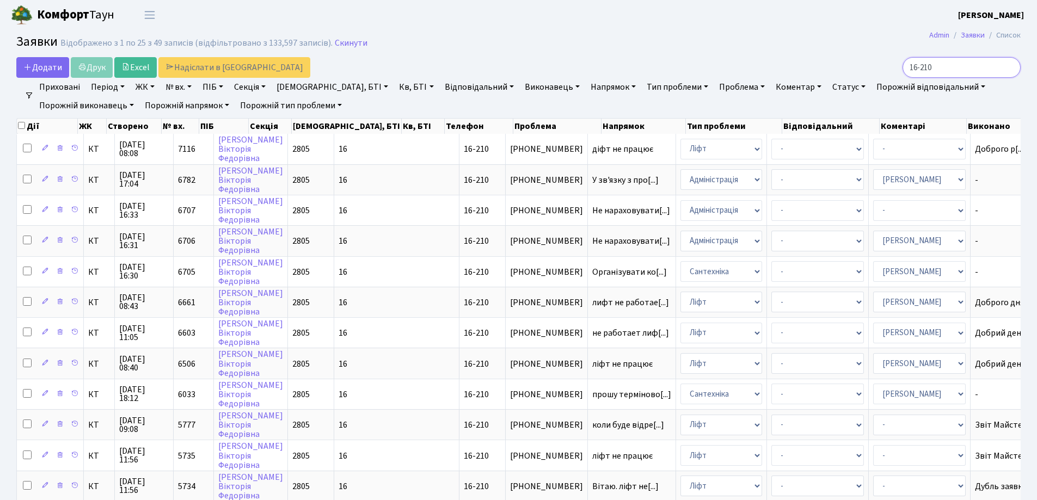
type input "16-210"
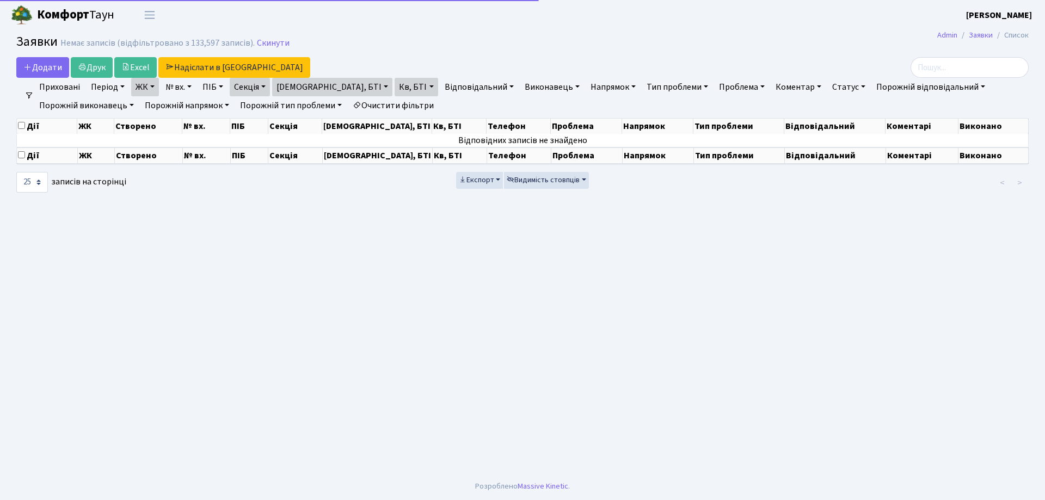
select select "25"
